Goal: Find specific page/section: Find specific page/section

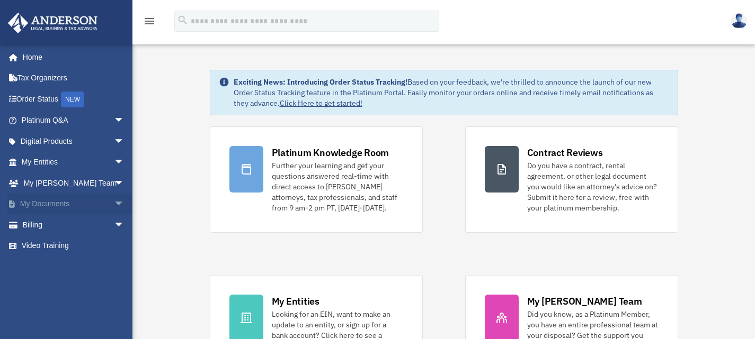
click at [114, 200] on span "arrow_drop_down" at bounding box center [124, 205] width 21 height 22
click at [44, 225] on link "Box" at bounding box center [78, 224] width 126 height 21
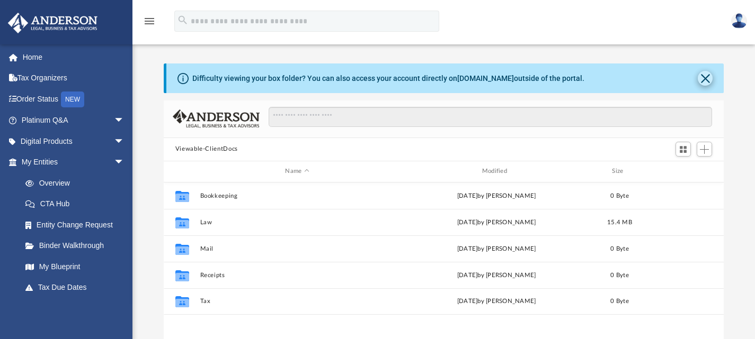
scroll to position [233, 552]
click at [707, 76] on button "Close" at bounding box center [705, 78] width 15 height 15
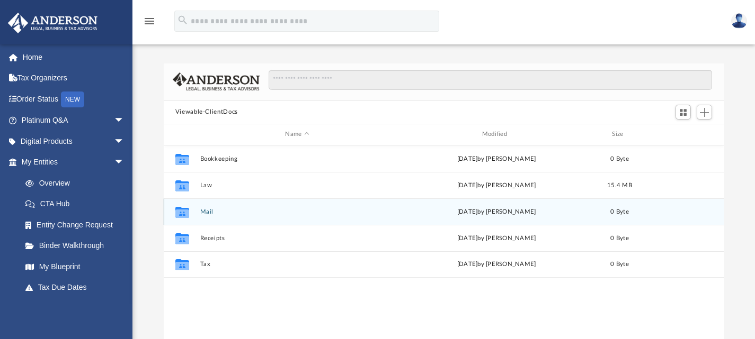
click at [494, 211] on div "Sat Aug 2 2025 by Charles Rogler" at bounding box center [496, 212] width 194 height 10
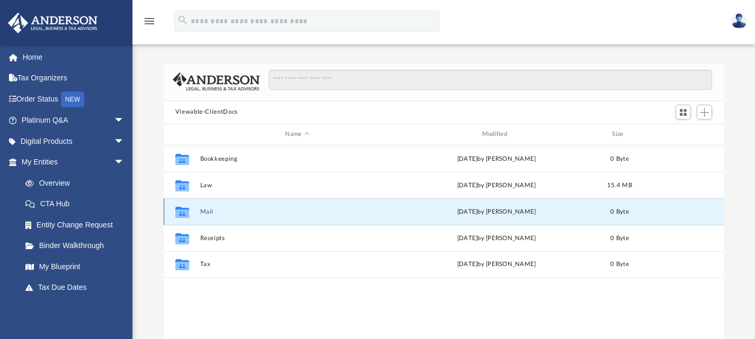
click at [189, 211] on icon "grid" at bounding box center [182, 213] width 14 height 8
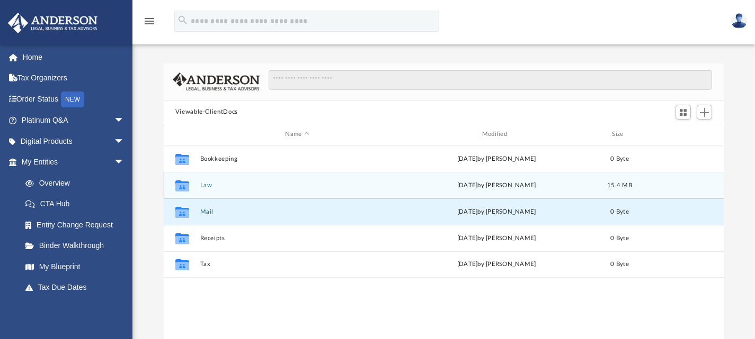
click at [187, 186] on icon "grid" at bounding box center [182, 187] width 14 height 8
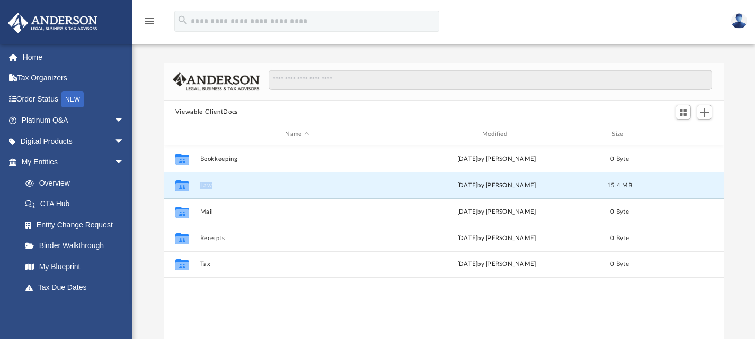
click at [187, 186] on icon "grid" at bounding box center [182, 187] width 14 height 8
click at [205, 185] on button "Law" at bounding box center [297, 185] width 194 height 7
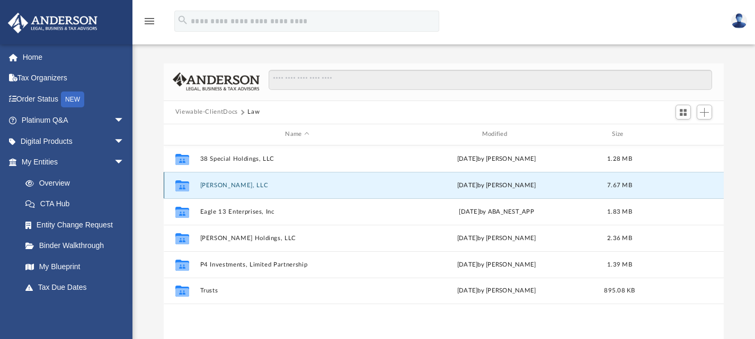
click at [243, 185] on button "Bailey Blue, LLC" at bounding box center [297, 185] width 194 height 7
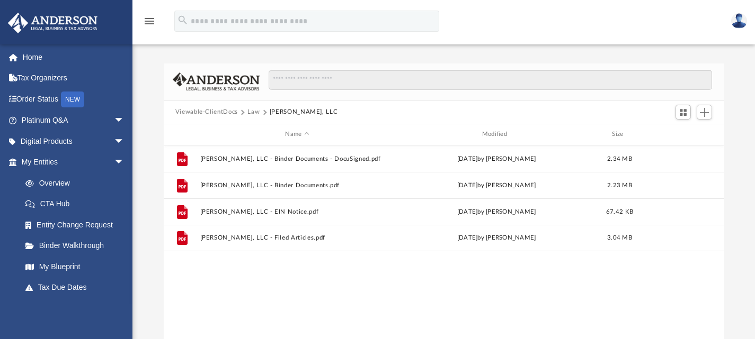
click at [230, 106] on div "Viewable-ClientDocs Law Bailey Blue, LLC" at bounding box center [444, 112] width 560 height 23
click at [227, 111] on button "Viewable-ClientDocs" at bounding box center [206, 113] width 62 height 10
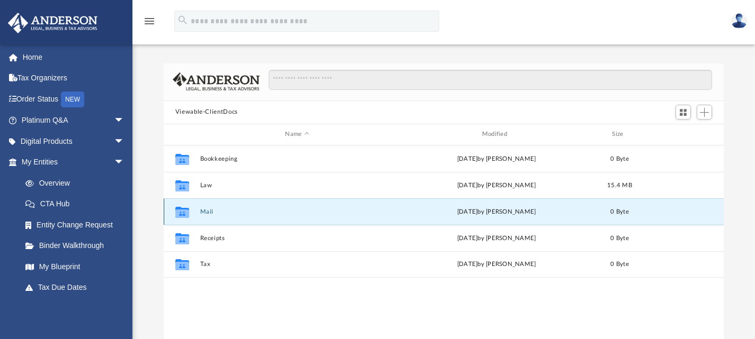
click at [207, 211] on button "Mail" at bounding box center [297, 211] width 194 height 7
